Goal: Information Seeking & Learning: Understand process/instructions

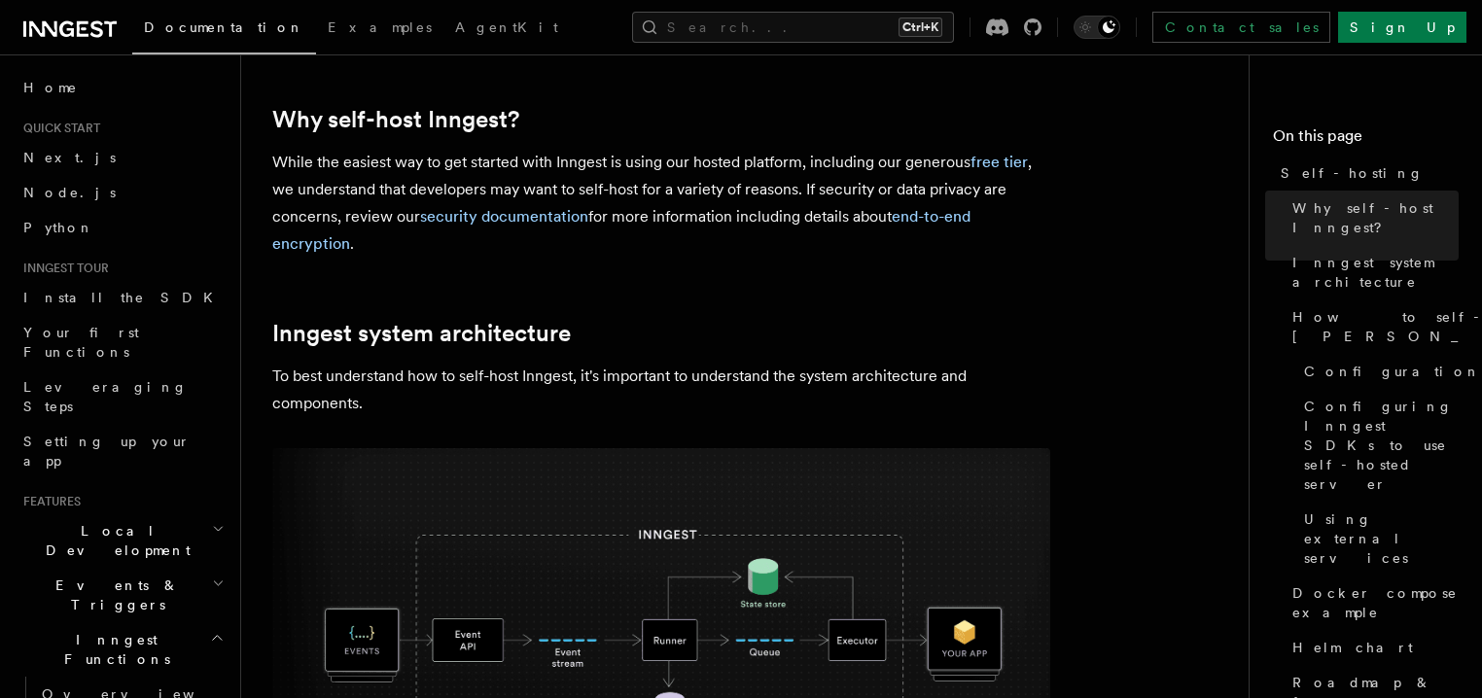
scroll to position [280, 0]
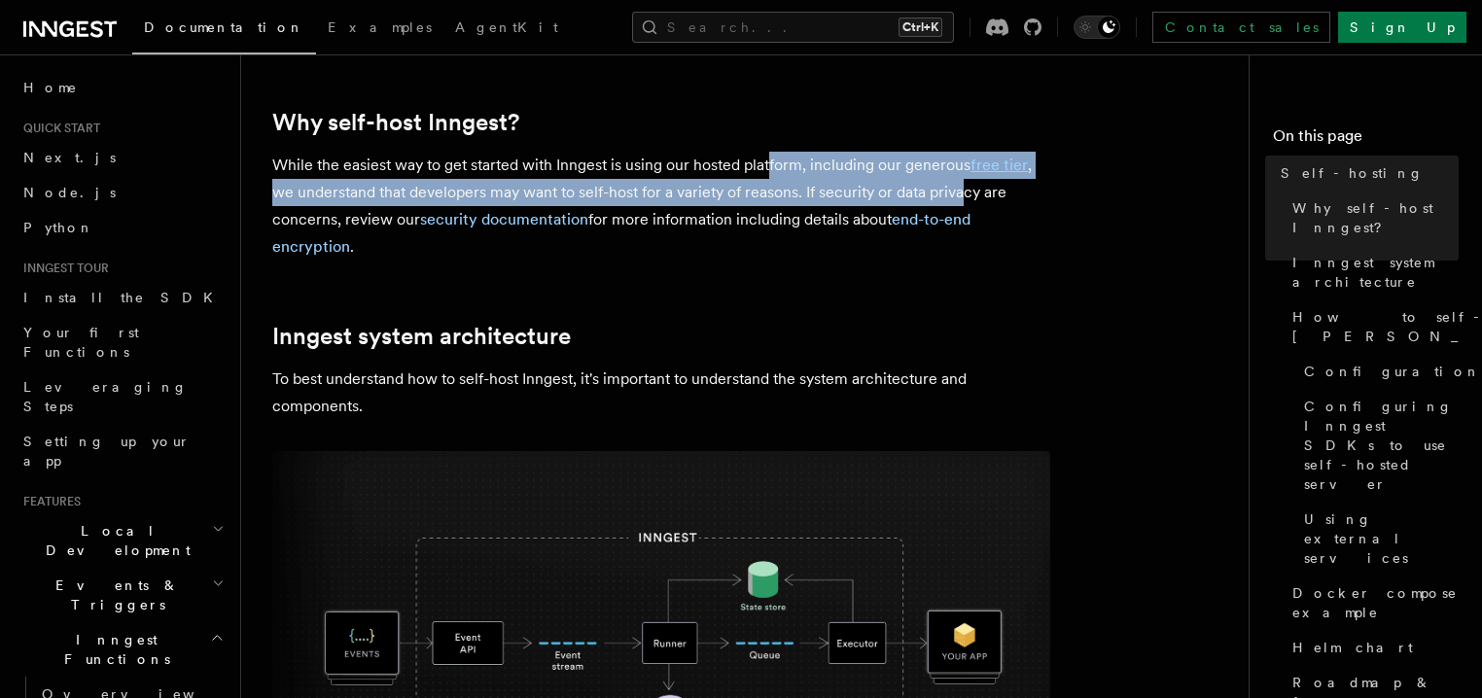
drag, startPoint x: 770, startPoint y: 163, endPoint x: 962, endPoint y: 180, distance: 192.3
click at [962, 180] on p "While the easiest way to get started with Inngest is using our hosted platform,…" at bounding box center [661, 206] width 778 height 109
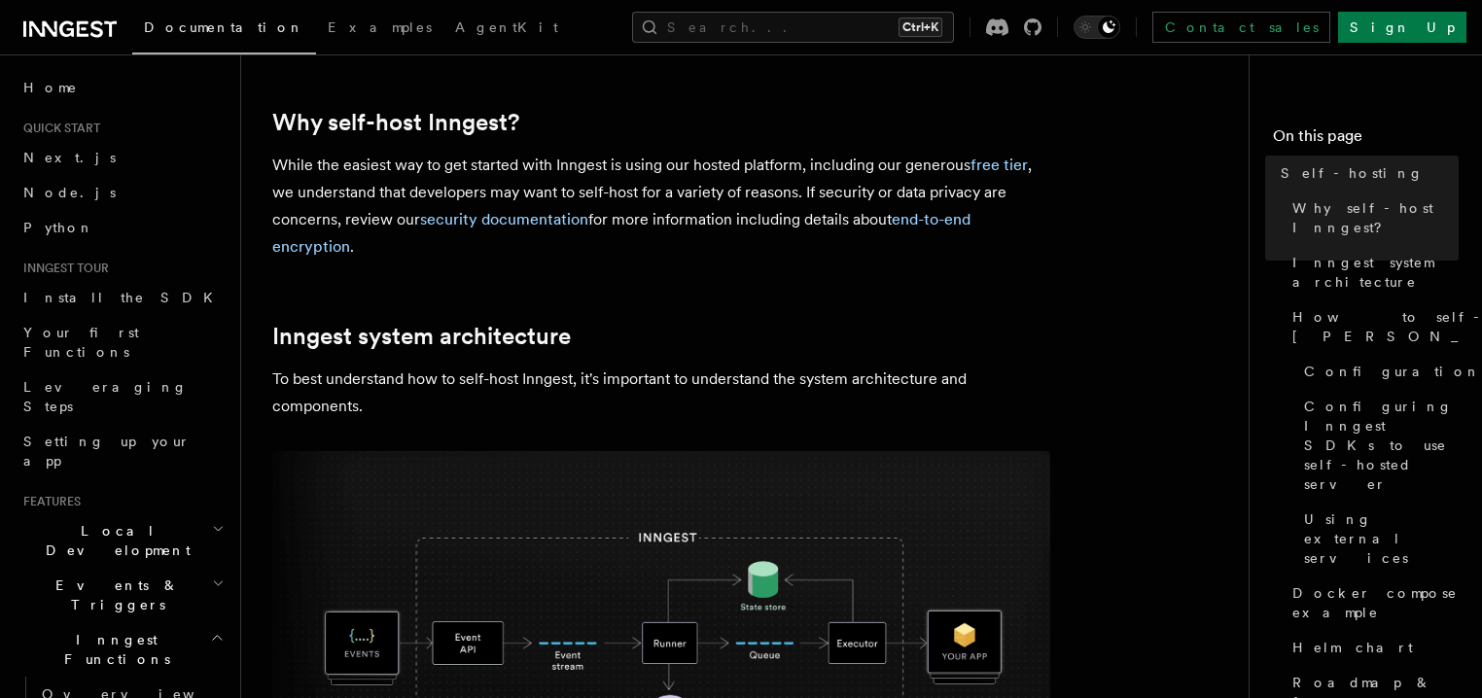
drag, startPoint x: 704, startPoint y: 318, endPoint x: 664, endPoint y: 278, distance: 56.4
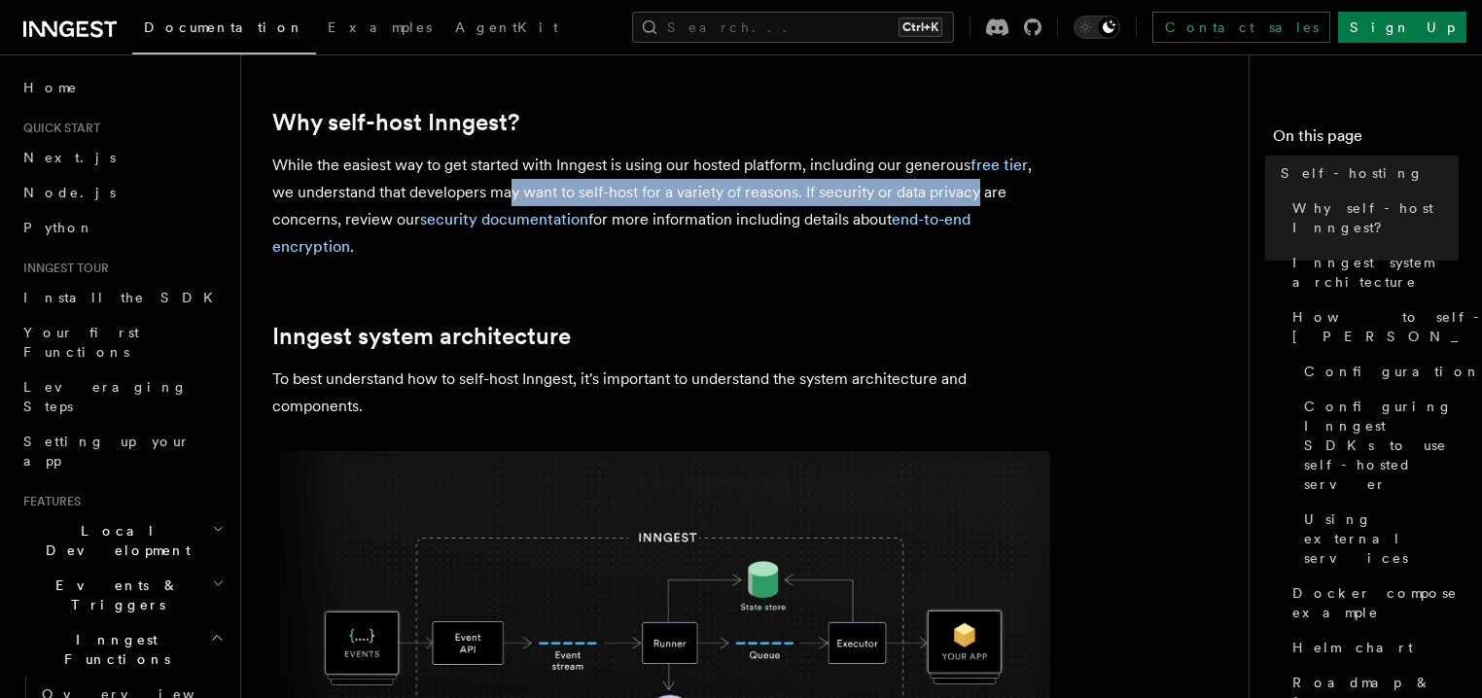
drag, startPoint x: 599, startPoint y: 194, endPoint x: 973, endPoint y: 199, distance: 374.4
click at [973, 199] on p "While the easiest way to get started with Inngest is using our hosted platform,…" at bounding box center [661, 206] width 778 height 109
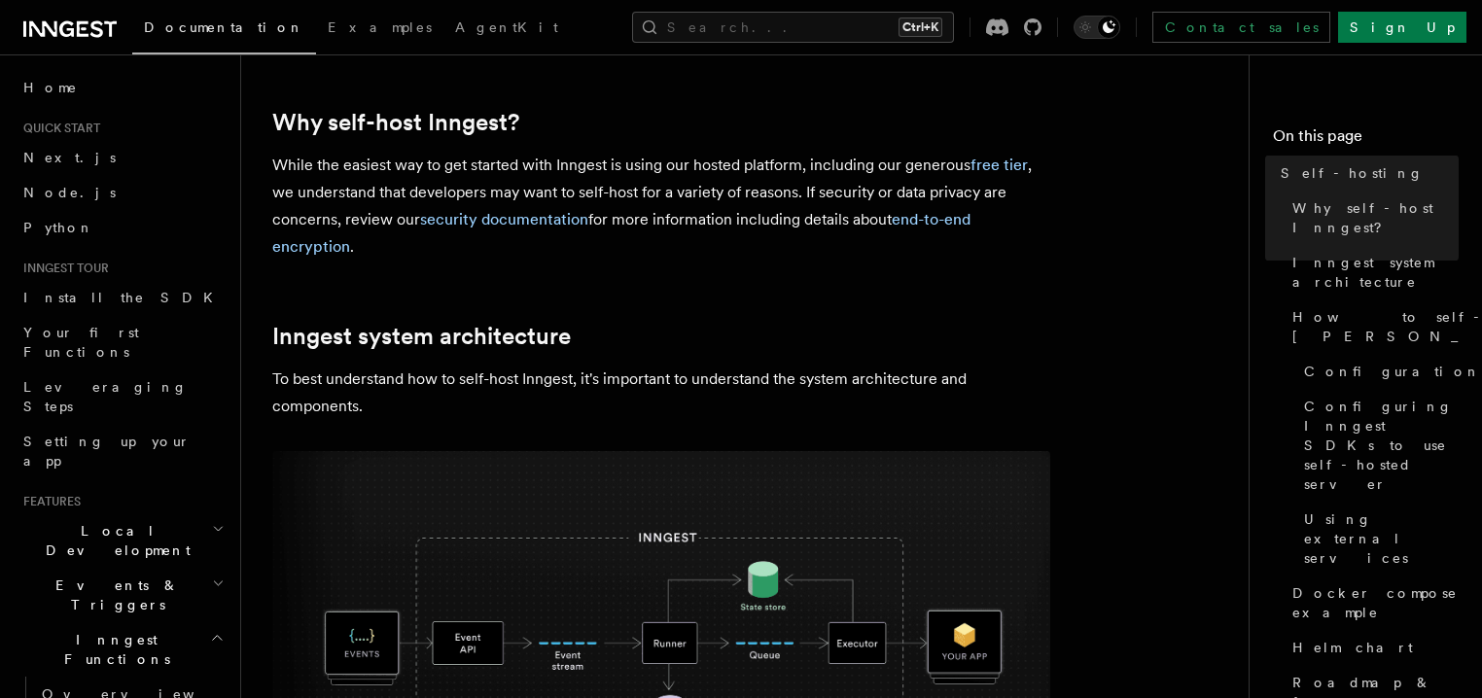
click at [982, 198] on p "While the easiest way to get started with Inngest is using our hosted platform,…" at bounding box center [661, 206] width 778 height 109
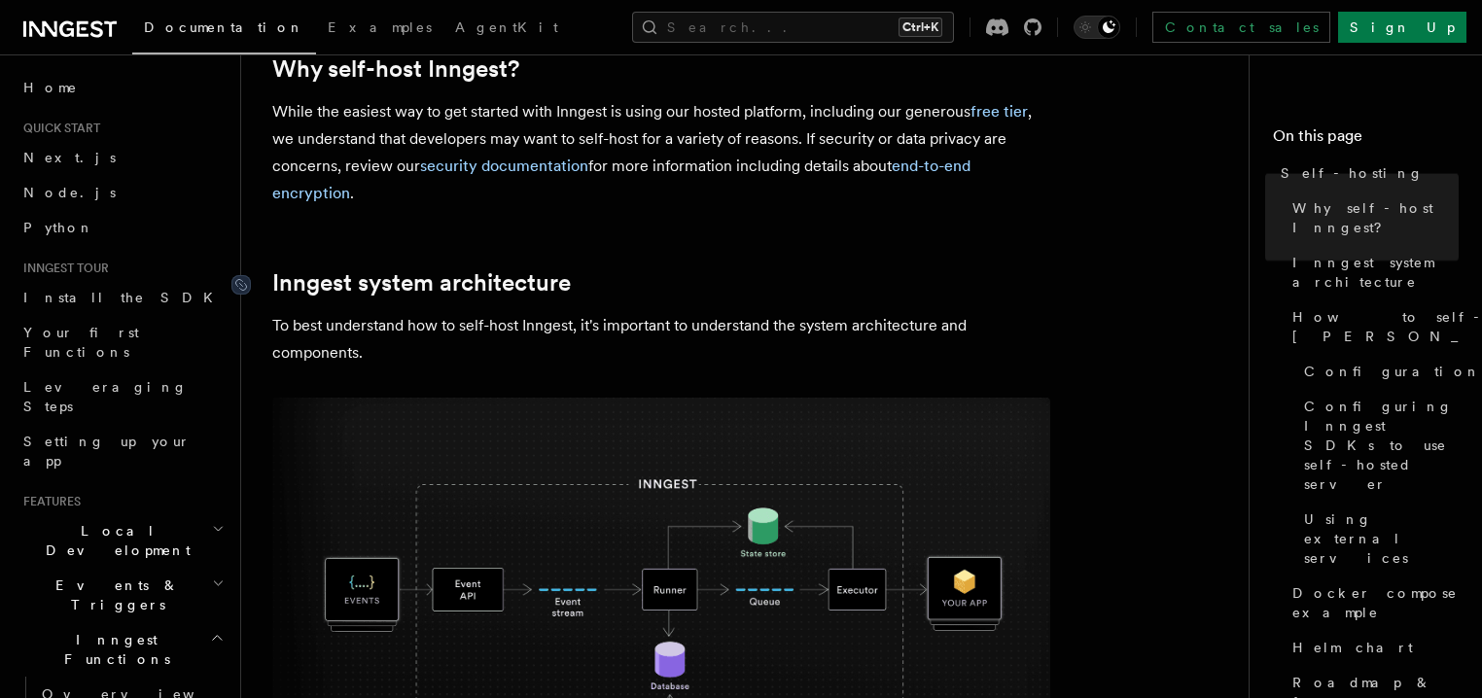
scroll to position [467, 0]
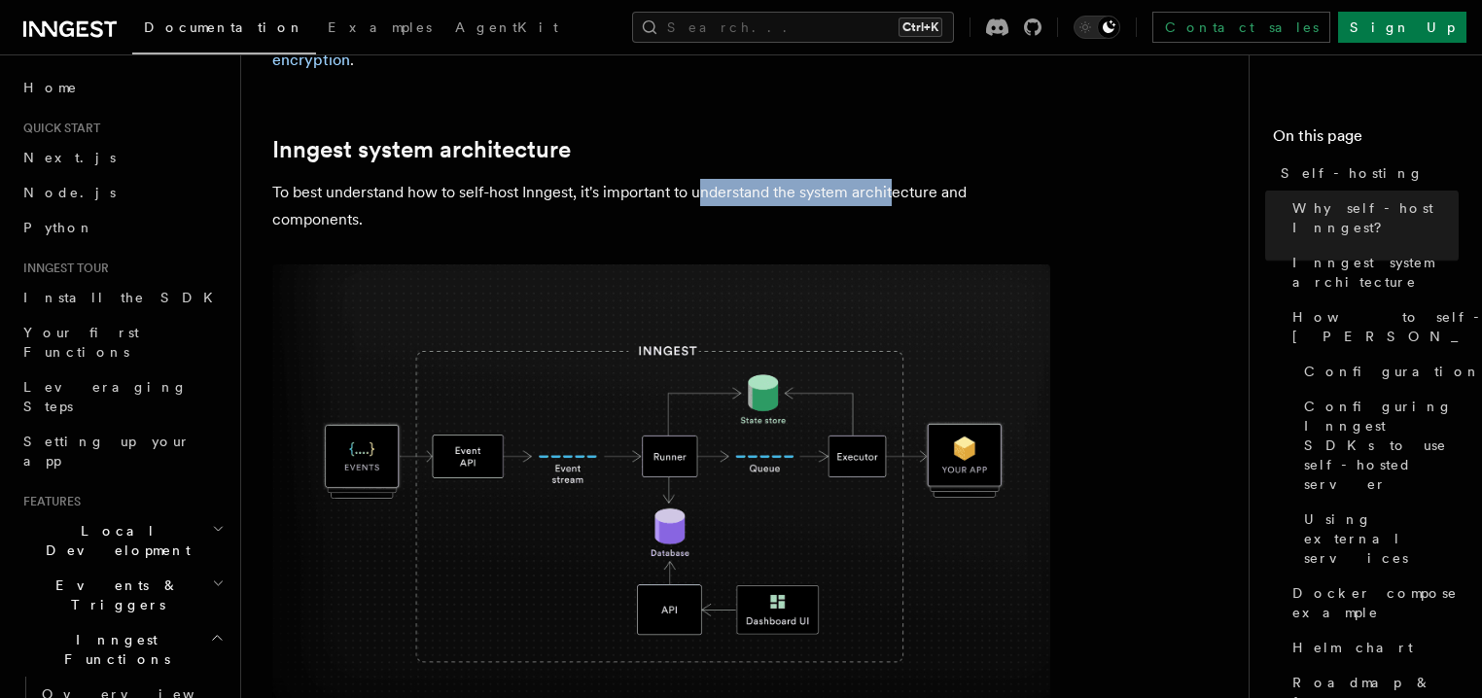
drag, startPoint x: 703, startPoint y: 202, endPoint x: 896, endPoint y: 204, distance: 193.5
click at [896, 204] on p "To best understand how to self-host Inngest, it's important to understand the s…" at bounding box center [661, 206] width 778 height 54
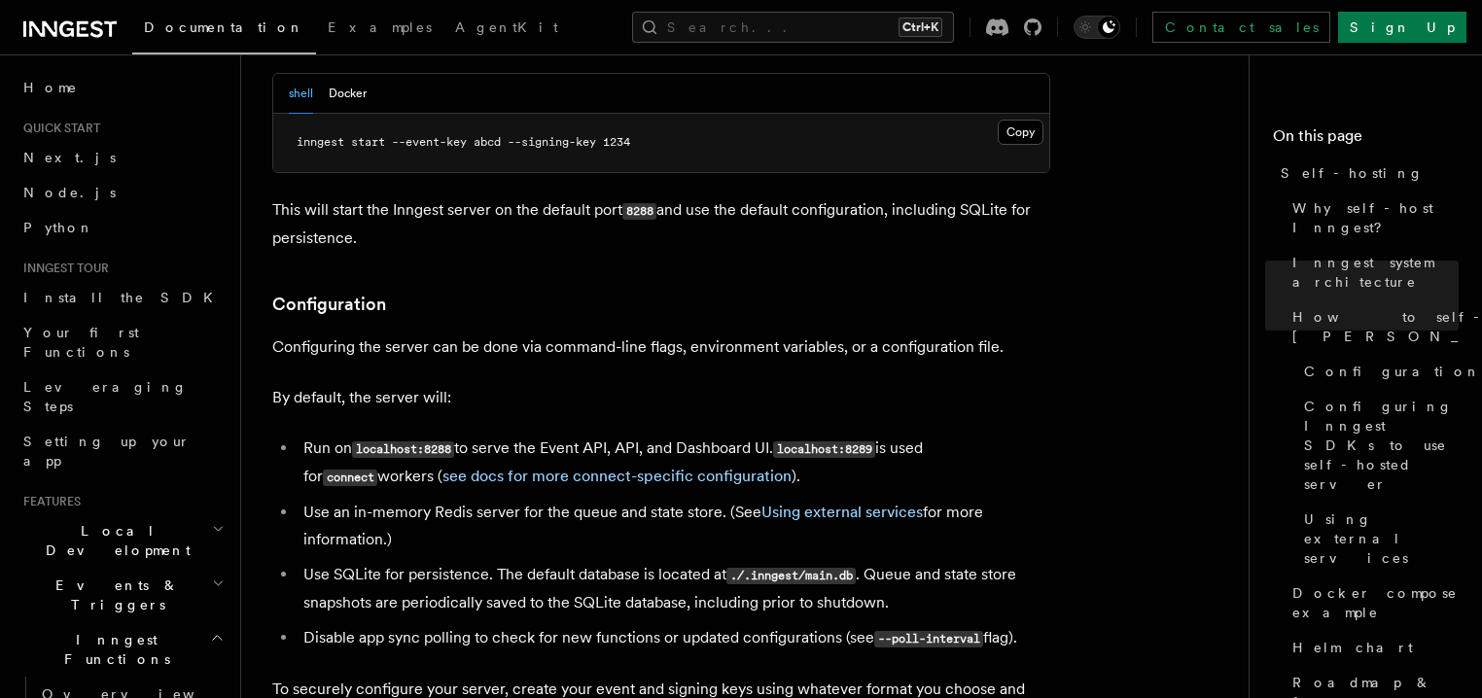
scroll to position [2334, 0]
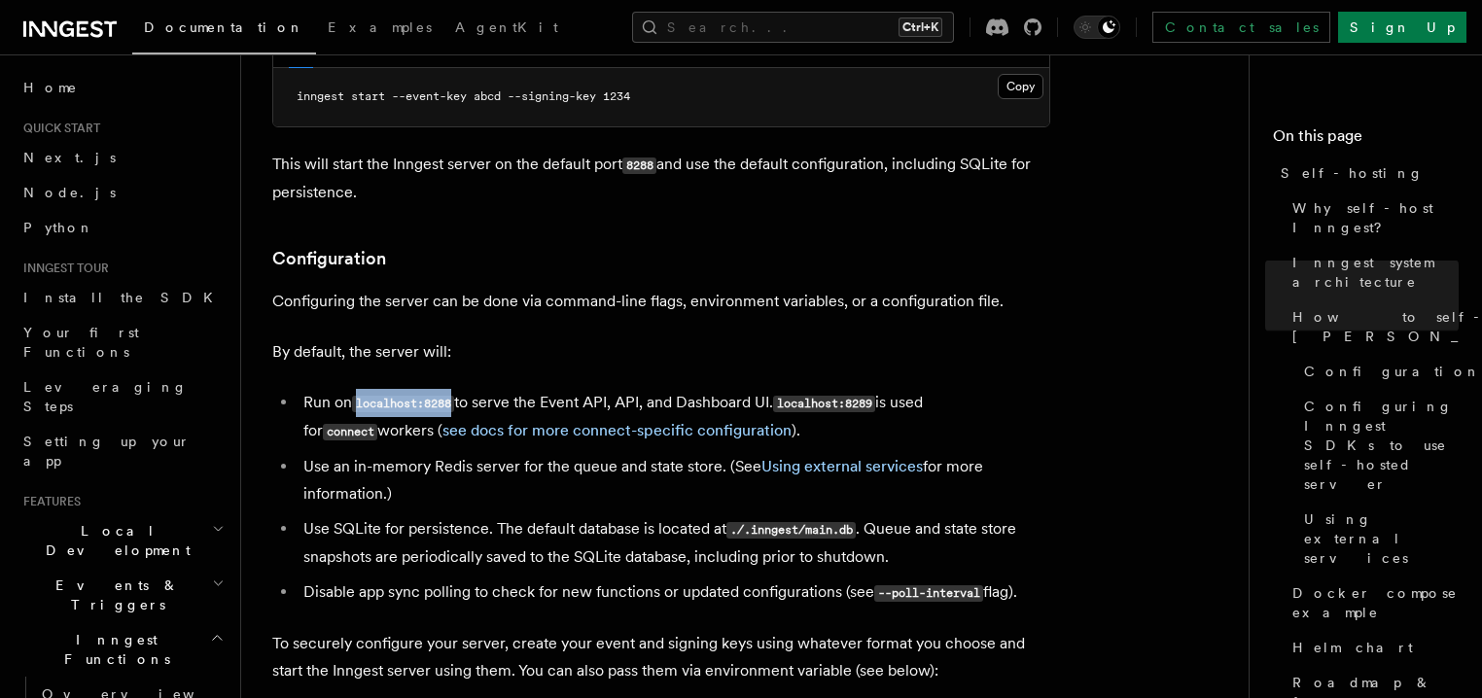
drag, startPoint x: 355, startPoint y: 354, endPoint x: 484, endPoint y: 355, distance: 129.3
click at [472, 389] on li "Run on localhost:8288 to serve the Event API, API, and Dashboard UI. localhost:…" at bounding box center [674, 417] width 753 height 56
click at [508, 389] on li "Run on localhost:8288 to serve the Event API, API, and Dashboard UI. localhost:…" at bounding box center [674, 417] width 753 height 56
